Goal: Use online tool/utility: Use online tool/utility

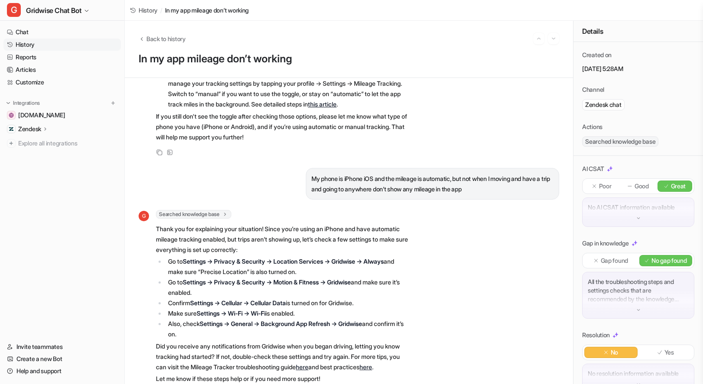
scroll to position [363, 0]
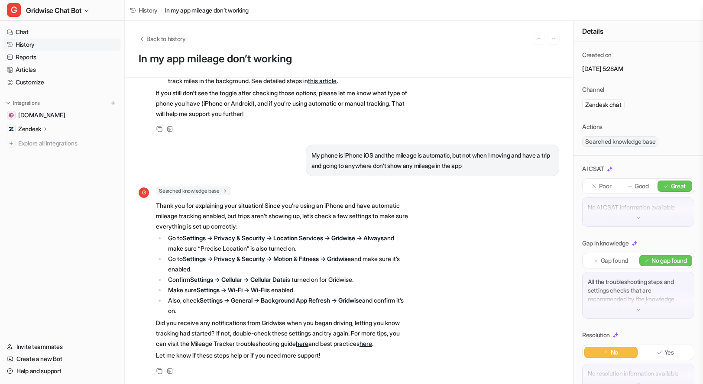
click at [671, 189] on p "Great" at bounding box center [678, 186] width 15 height 9
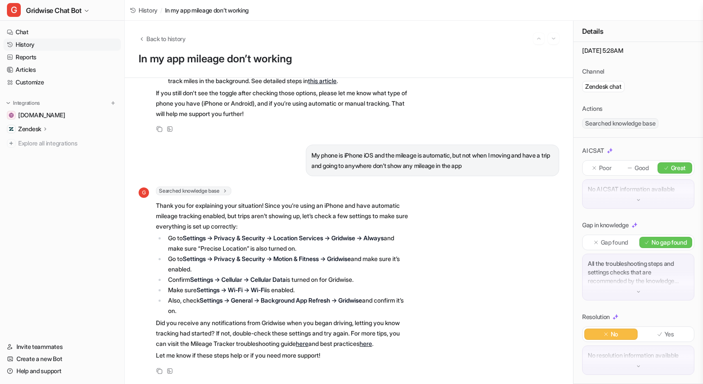
click at [675, 329] on div "Yes" at bounding box center [666, 334] width 53 height 11
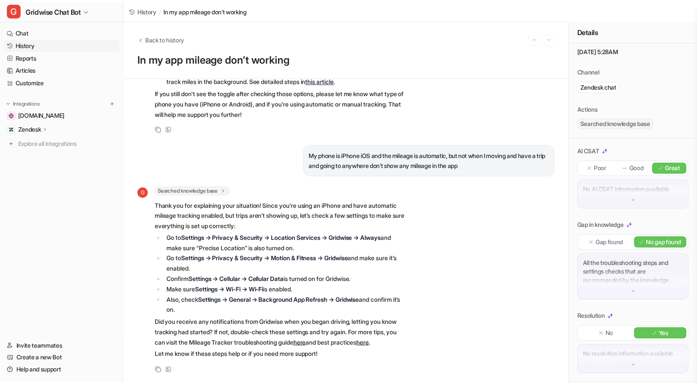
scroll to position [0, 0]
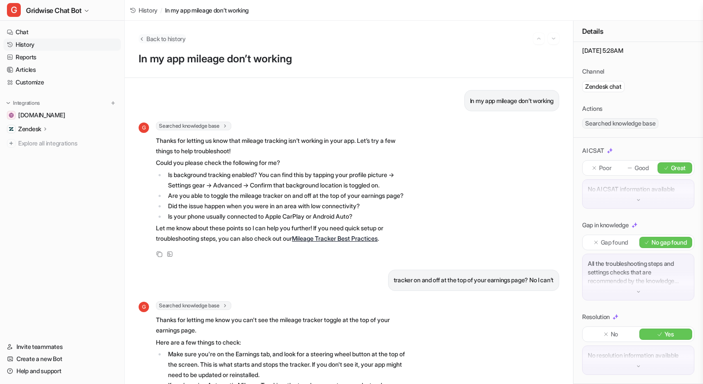
click at [166, 41] on span "Back to history" at bounding box center [165, 38] width 39 height 9
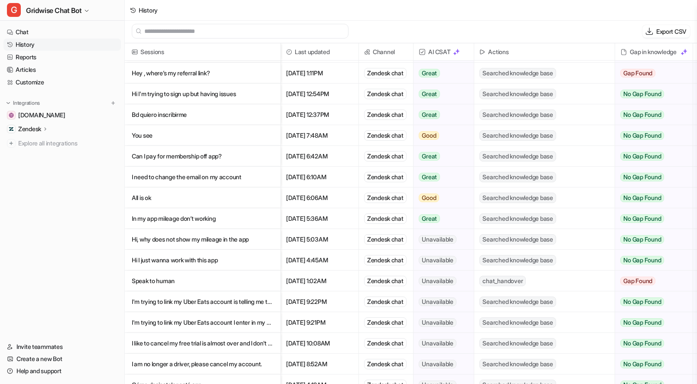
scroll to position [310, 0]
click at [213, 240] on p "Hi, why does not show my mileage in the app" at bounding box center [203, 239] width 142 height 21
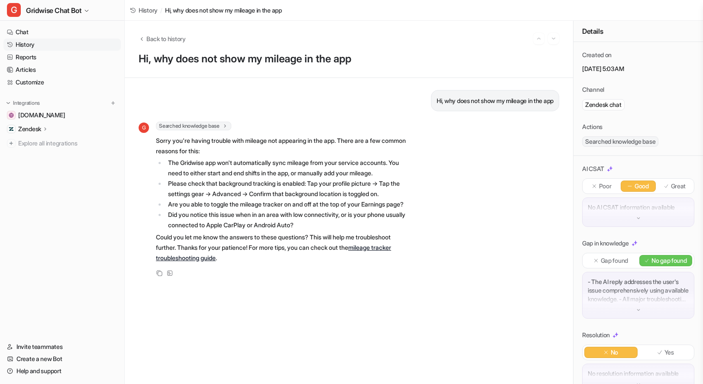
click at [529, 244] on div "G Searched knowledge base search_queries : [ "mileage not showing in app", "mil…" at bounding box center [349, 200] width 421 height 157
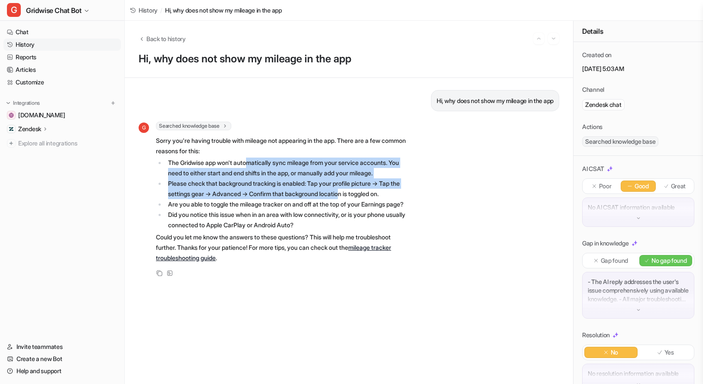
drag, startPoint x: 252, startPoint y: 168, endPoint x: 359, endPoint y: 191, distance: 109.0
click at [359, 191] on ul "The Gridwise app won't automatically sync mileage from your service accounts. Y…" at bounding box center [283, 194] width 254 height 73
click at [359, 191] on li "Please check that background tracking is enabled: Tap your profile picture → Ta…" at bounding box center [288, 189] width 244 height 21
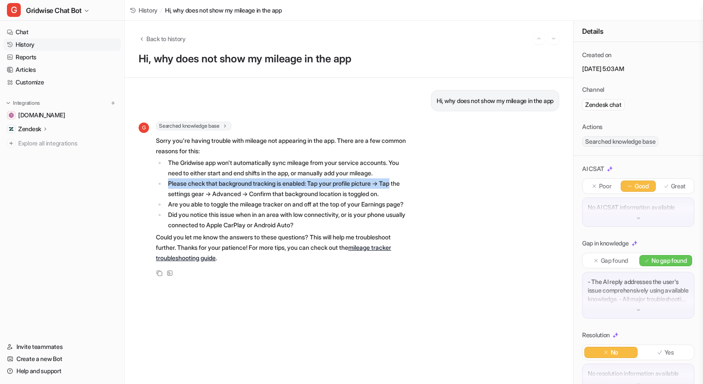
drag, startPoint x: 172, startPoint y: 186, endPoint x: 474, endPoint y: 182, distance: 302.1
click at [474, 182] on div "G Searched knowledge base search_queries : [ "mileage not showing in app", "mil…" at bounding box center [349, 200] width 421 height 157
click at [639, 181] on div "Good" at bounding box center [638, 186] width 35 height 11
click at [637, 190] on p "Good" at bounding box center [642, 186] width 14 height 9
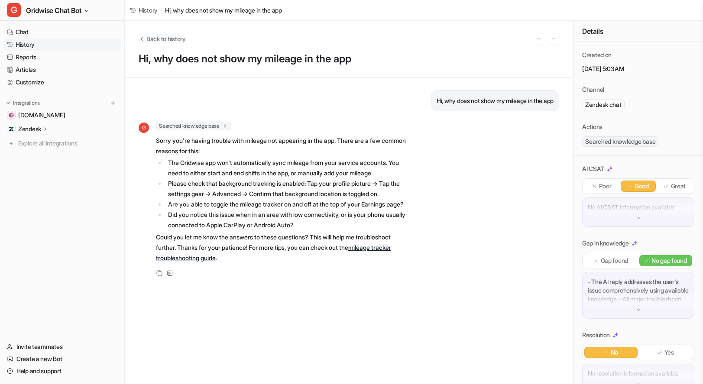
click at [173, 39] on span "Back to history" at bounding box center [165, 38] width 39 height 9
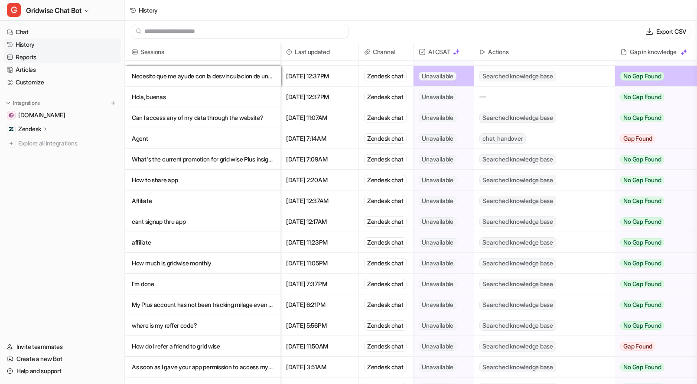
scroll to position [1, 0]
click at [39, 33] on link "Chat" at bounding box center [61, 32] width 117 height 12
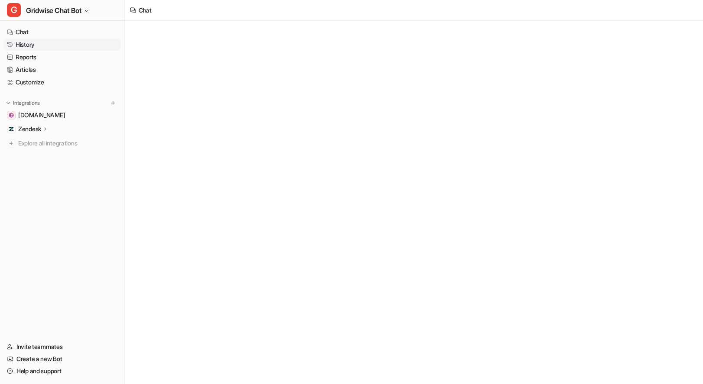
click at [31, 46] on link "History" at bounding box center [61, 45] width 117 height 12
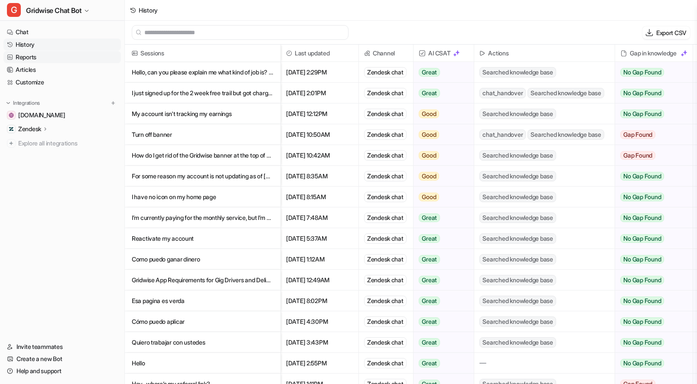
click at [30, 55] on link "Reports" at bounding box center [61, 57] width 117 height 12
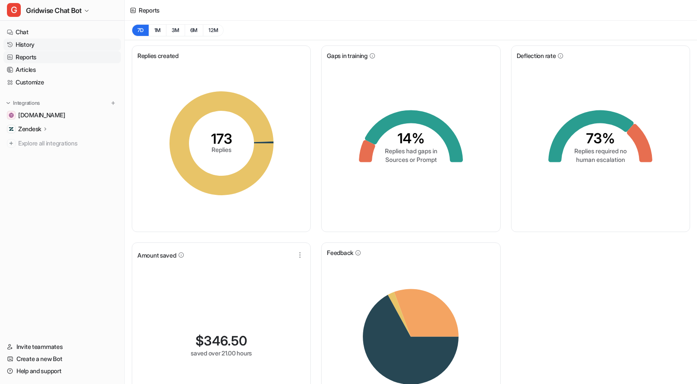
click at [37, 42] on link "History" at bounding box center [61, 45] width 117 height 12
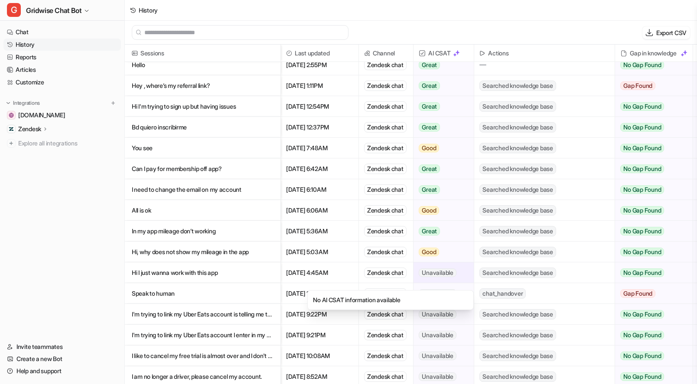
scroll to position [308, 0]
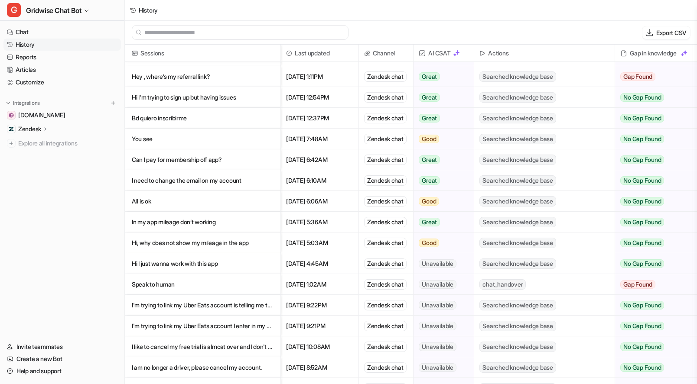
click at [228, 266] on p "Hi I just wanna work with this app" at bounding box center [203, 264] width 142 height 21
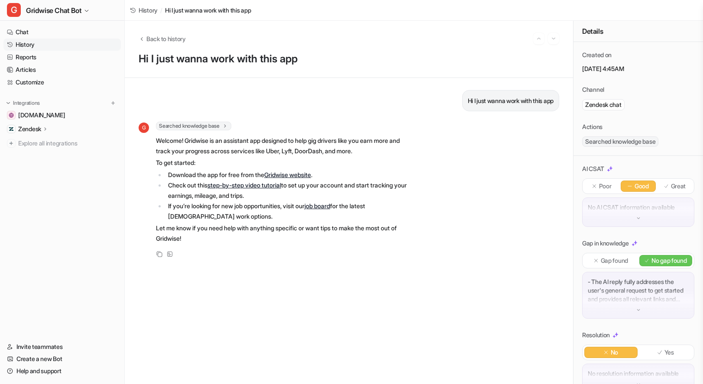
click at [664, 189] on div at bounding box center [667, 186] width 6 height 6
click at [281, 237] on p "Let me know if you need help with anything specific or want tips to make the mo…" at bounding box center [283, 233] width 254 height 21
click at [524, 41] on div "Back to history Next session" at bounding box center [349, 38] width 421 height 11
click at [158, 34] on span "Back to history" at bounding box center [165, 38] width 39 height 9
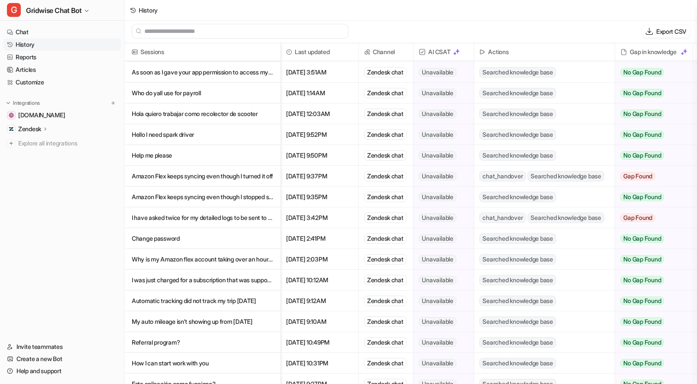
scroll to position [1788, 0]
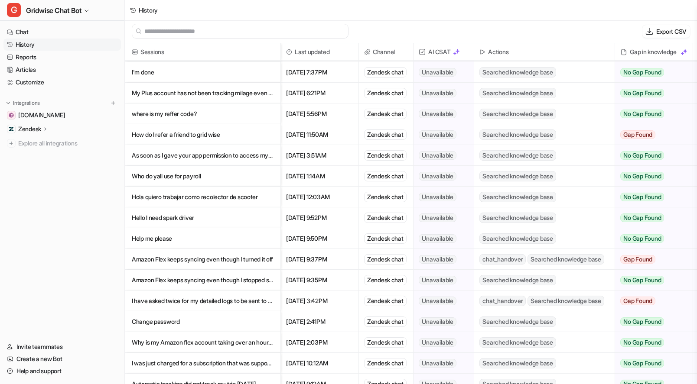
click at [190, 192] on p "Hola quiero trabajar como recolector de scooter" at bounding box center [203, 197] width 142 height 21
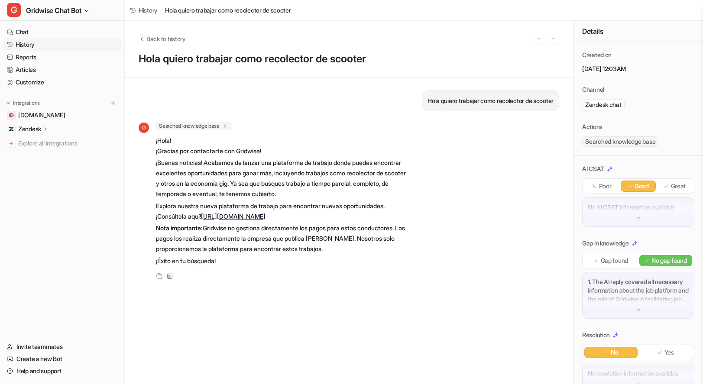
click at [246, 247] on p "Nota importante: Gridwise no gestiona directamente los pagos para estos conduct…" at bounding box center [283, 238] width 254 height 31
click at [660, 196] on div "Poor Good Great No AI CSAT information available" at bounding box center [638, 203] width 112 height 49
click at [664, 188] on icon at bounding box center [666, 186] width 5 height 5
click at [673, 190] on p "Great" at bounding box center [678, 186] width 15 height 9
click at [318, 216] on p "Explora nuestra nueva plataforma de trabajo para encontrar nuevas oportunidades…" at bounding box center [283, 211] width 254 height 21
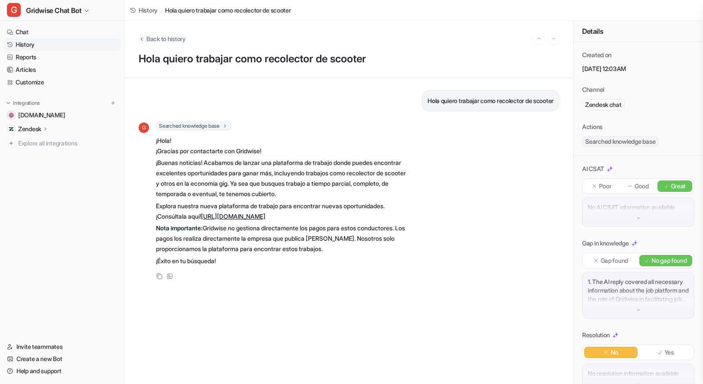
click at [176, 41] on span "Back to history" at bounding box center [165, 38] width 39 height 9
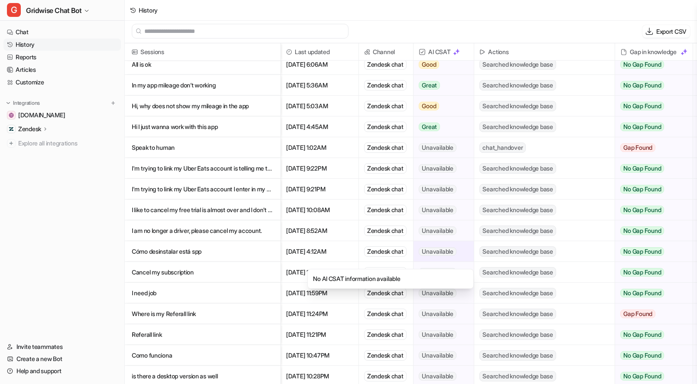
scroll to position [314, 0]
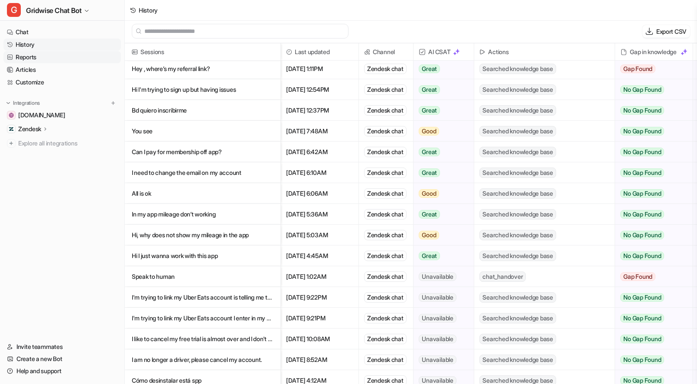
click at [39, 56] on link "Reports" at bounding box center [61, 57] width 117 height 12
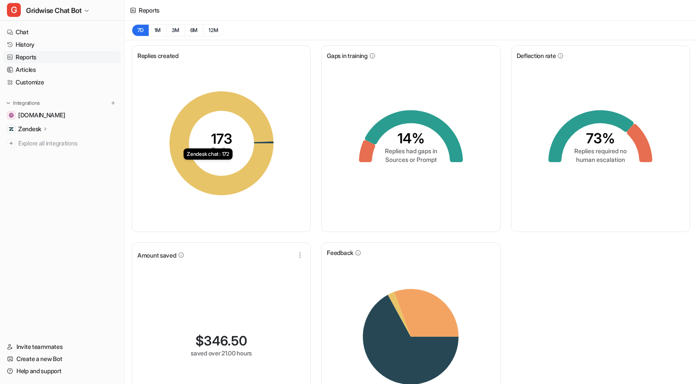
click at [624, 238] on div "Replies created 173 Replies Zendesk chat : 172 Gaps in training 14% Replies had…" at bounding box center [411, 239] width 572 height 399
click at [655, 312] on div "Replies created 173 Replies Zendesk chat : 172 Gaps in training 14% Replies had…" at bounding box center [411, 239] width 572 height 399
click at [38, 66] on link "Articles" at bounding box center [61, 70] width 117 height 12
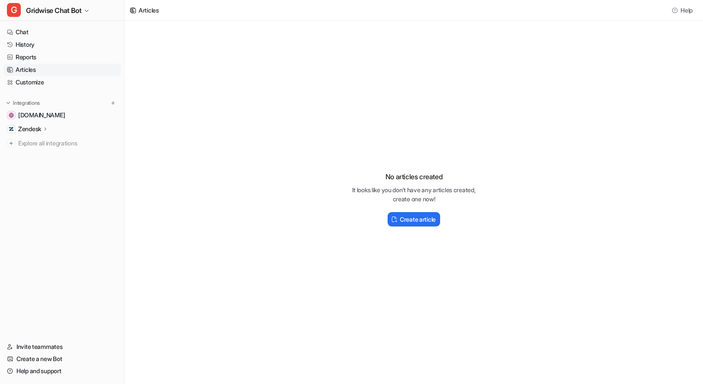
click at [243, 66] on div "No articles created It looks like you don't have any articles created, create o…" at bounding box center [414, 196] width 579 height 350
click at [156, 10] on div "Articles" at bounding box center [149, 10] width 20 height 9
click at [283, 77] on div "No articles created It looks like you don't have any articles created, create o…" at bounding box center [414, 196] width 579 height 350
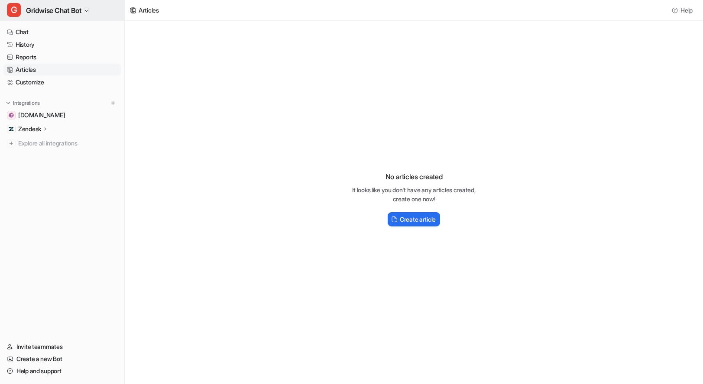
click at [51, 6] on span "Gridwise Chat Bot" at bounding box center [53, 10] width 55 height 12
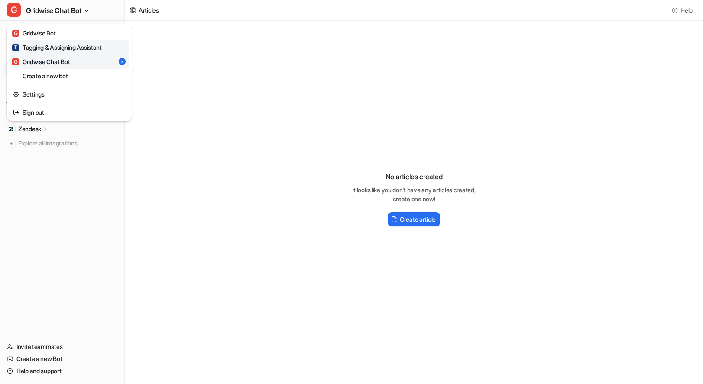
click at [85, 42] on link "T Tagging & Assigning Assistant" at bounding box center [70, 47] width 120 height 14
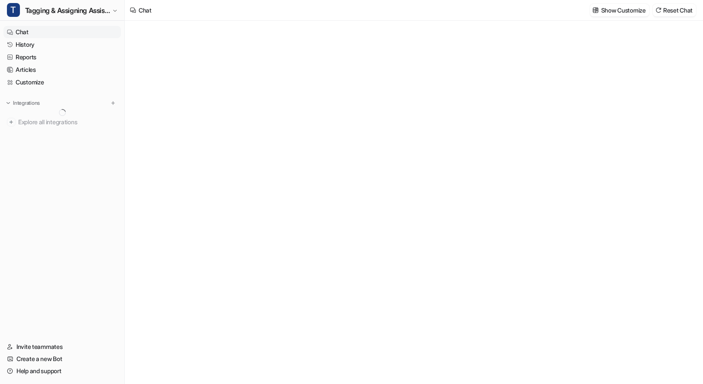
type textarea "**********"
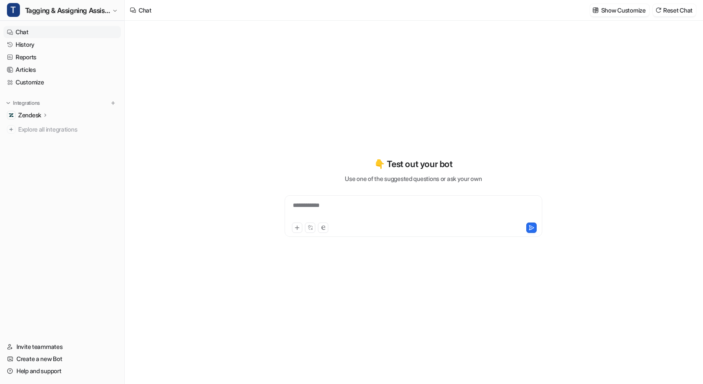
click at [33, 38] on link "Chat" at bounding box center [61, 32] width 117 height 12
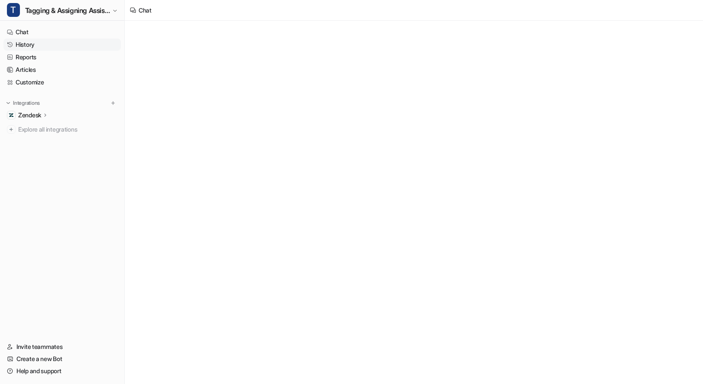
click at [37, 44] on link "History" at bounding box center [61, 45] width 117 height 12
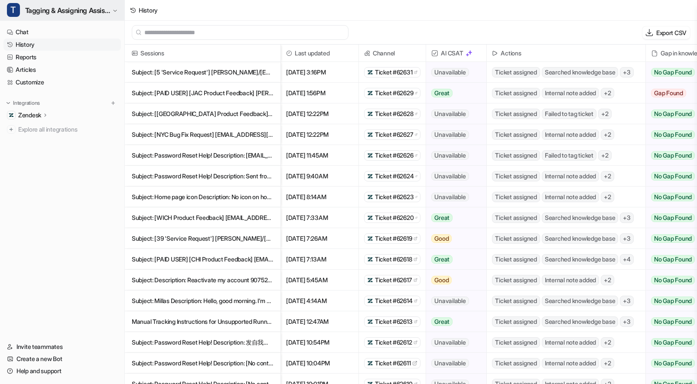
click at [75, 10] on span "Tagging & Assigning Assistant" at bounding box center [67, 10] width 85 height 12
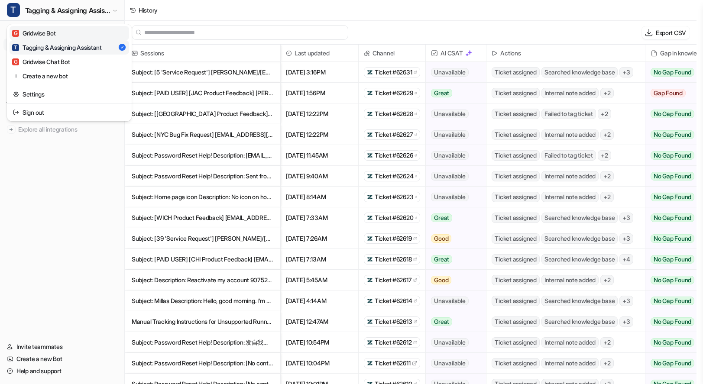
click at [59, 36] on link "G Gridwise Bot" at bounding box center [70, 33] width 120 height 14
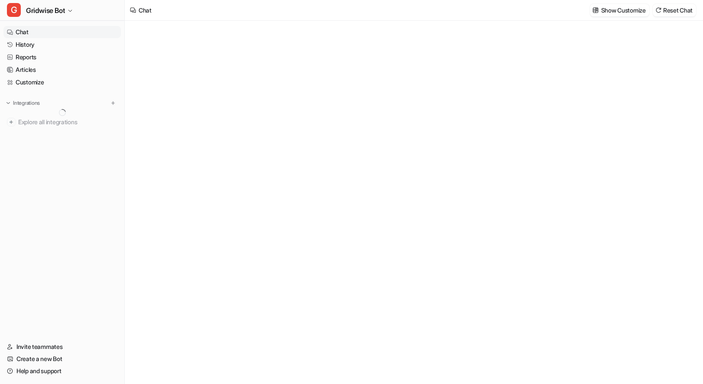
type textarea "**********"
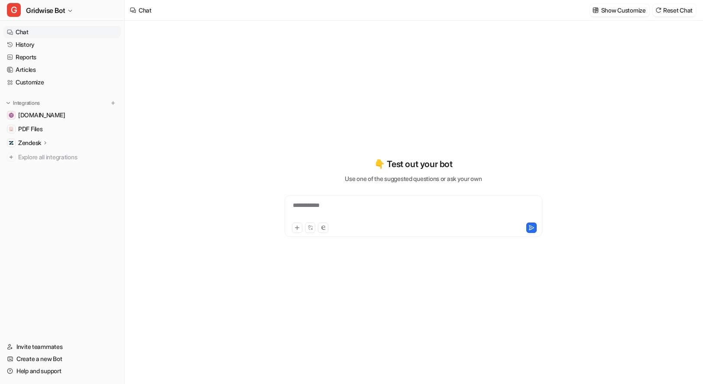
click at [270, 278] on div "**********" at bounding box center [413, 197] width 319 height 269
